Goal: Transaction & Acquisition: Purchase product/service

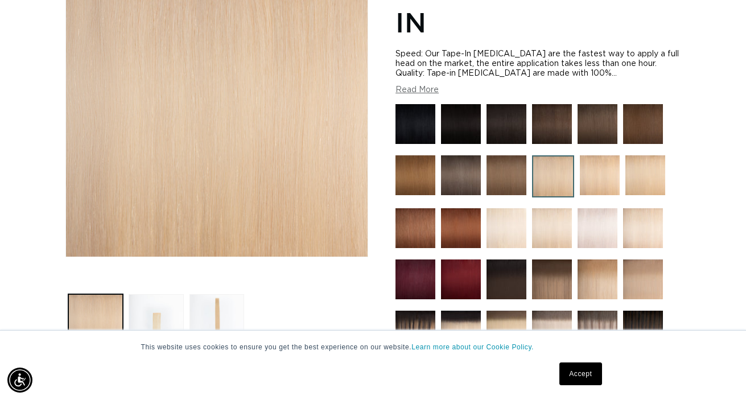
scroll to position [221, 0]
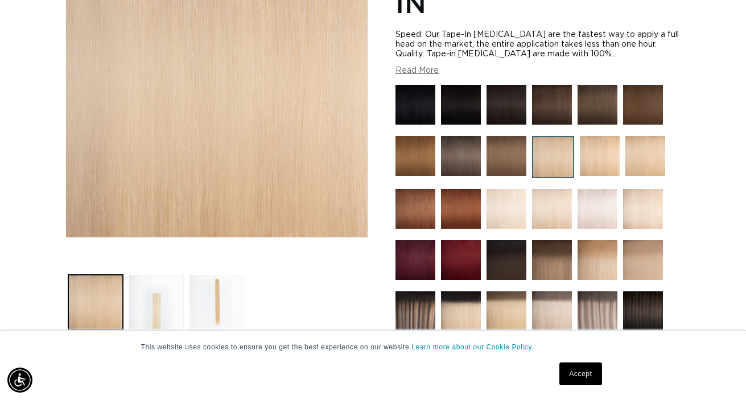
click at [581, 373] on link "Accept" at bounding box center [580, 373] width 42 height 23
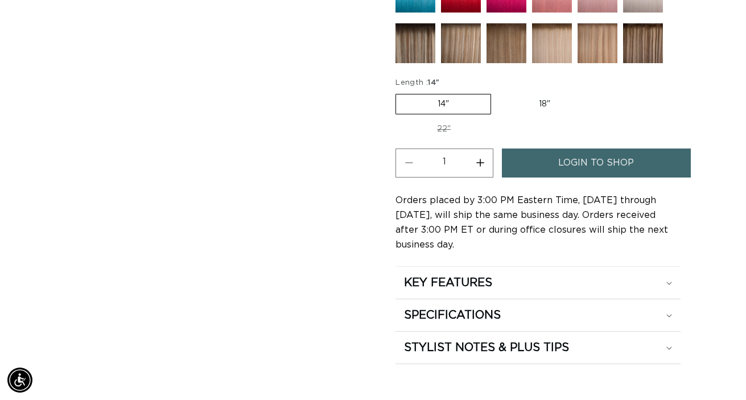
scroll to position [643, 0]
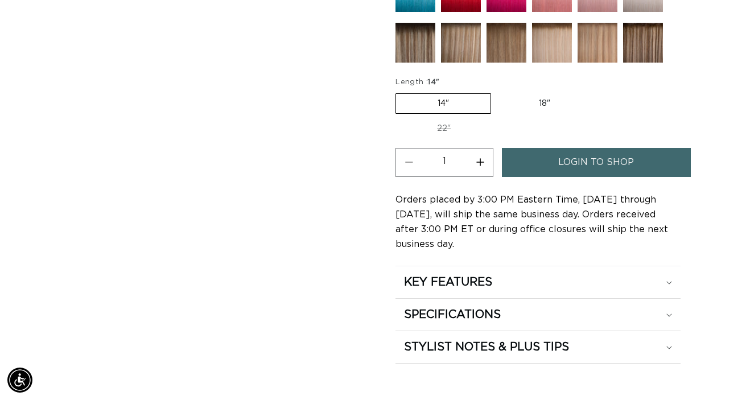
click at [477, 164] on button "Increase quantity for 16 Blonde - Tape In" at bounding box center [480, 162] width 26 height 29
type input "2"
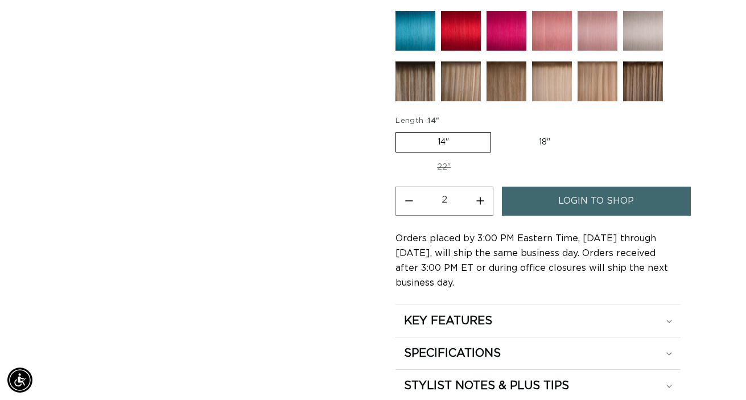
scroll to position [0, 0]
click at [553, 203] on link "login to shop" at bounding box center [596, 201] width 189 height 29
